Goal: Transaction & Acquisition: Subscribe to service/newsletter

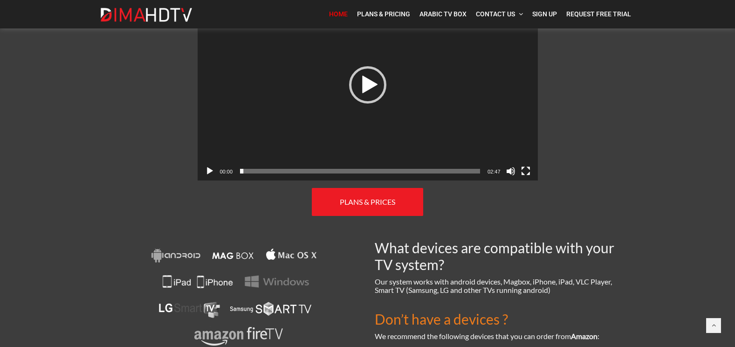
scroll to position [508, 0]
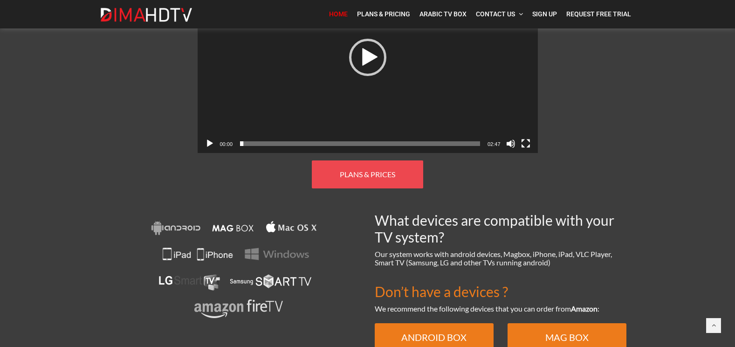
click at [345, 170] on span "PLANS & PRICES" at bounding box center [367, 174] width 55 height 9
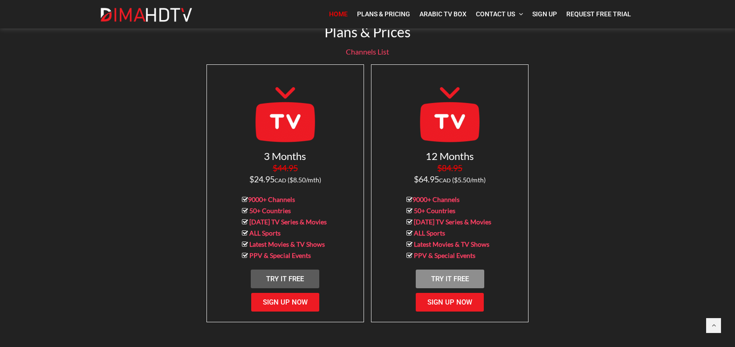
click at [456, 274] on span "Try It Free" at bounding box center [450, 278] width 38 height 8
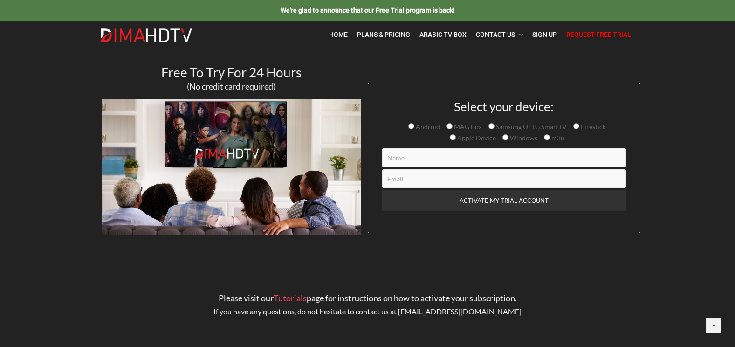
click at [411, 128] on input "Android" at bounding box center [411, 126] width 6 height 6
radio input "true"
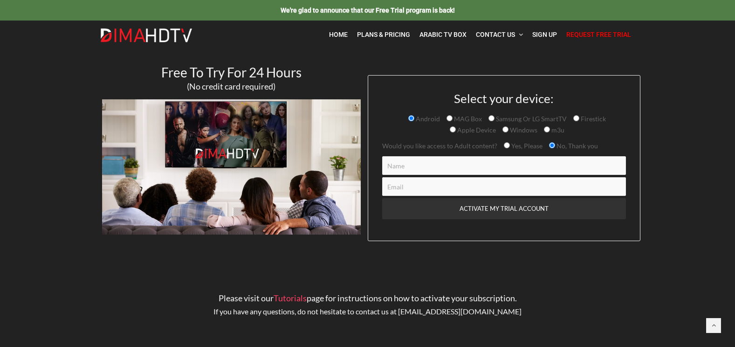
click at [504, 147] on input "Yes, Please" at bounding box center [507, 145] width 6 height 6
radio input "true"
click at [477, 165] on input "Contact form" at bounding box center [504, 165] width 244 height 19
click at [459, 165] on input "Contact form" at bounding box center [504, 165] width 244 height 19
type input "[PERSON_NAME]"
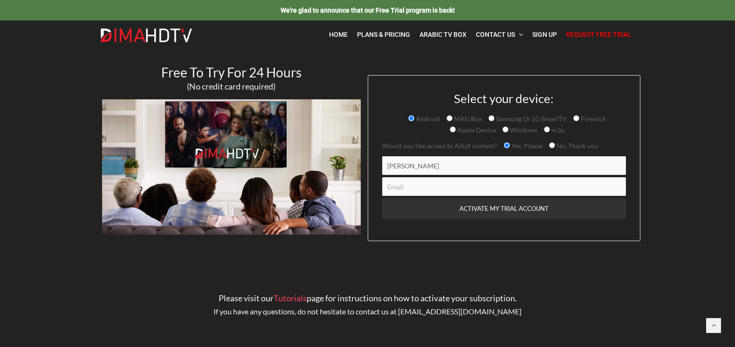
click at [454, 194] on input "Contact form" at bounding box center [504, 186] width 244 height 19
type input "[EMAIL_ADDRESS][DOMAIN_NAME]"
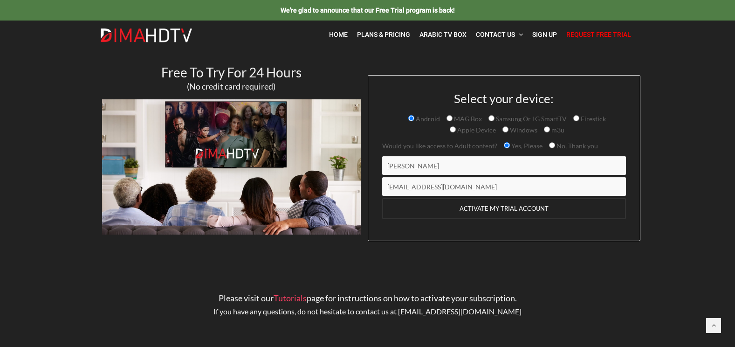
click at [507, 206] on input "ACTIVATE MY TRIAL ACCOUNT" at bounding box center [504, 208] width 244 height 21
